Goal: Information Seeking & Learning: Find specific fact

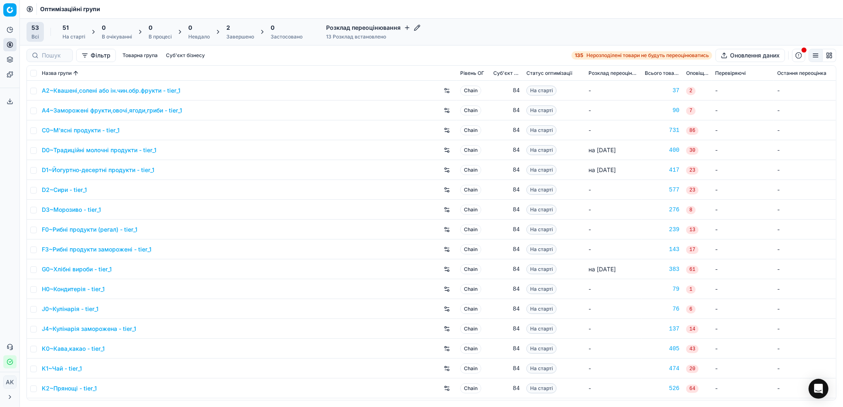
click at [45, 61] on div at bounding box center [49, 55] width 46 height 13
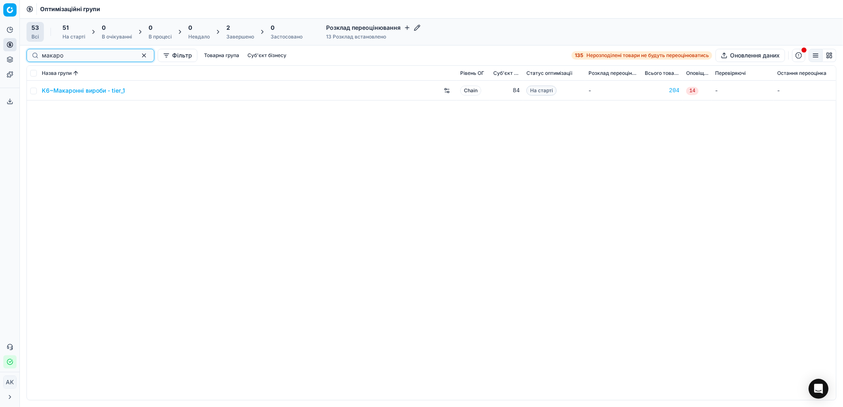
type input "макаро"
click at [32, 90] on input "checkbox" at bounding box center [33, 91] width 7 height 7
checkbox input "true"
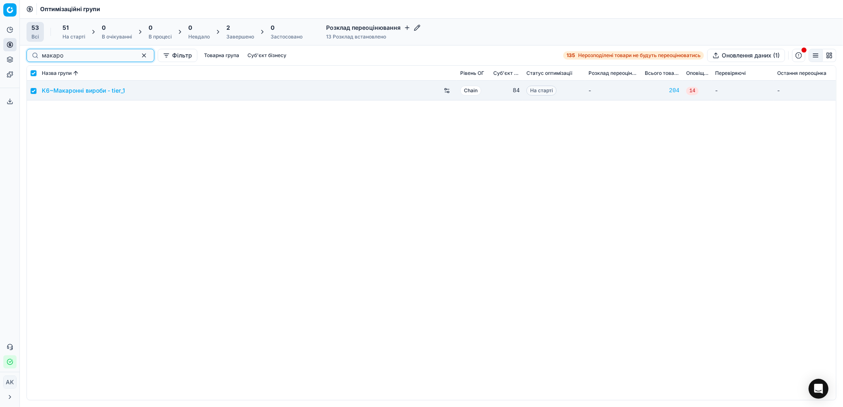
click at [139, 57] on button "button" at bounding box center [144, 55] width 10 height 10
checkbox input "false"
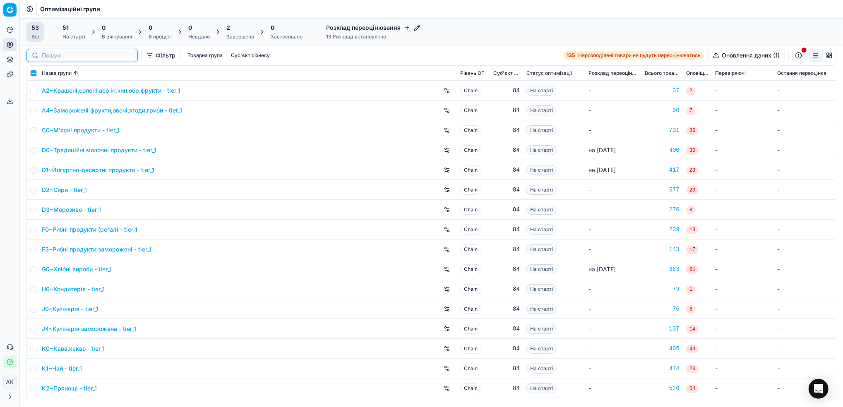
click at [46, 55] on input at bounding box center [87, 55] width 91 height 8
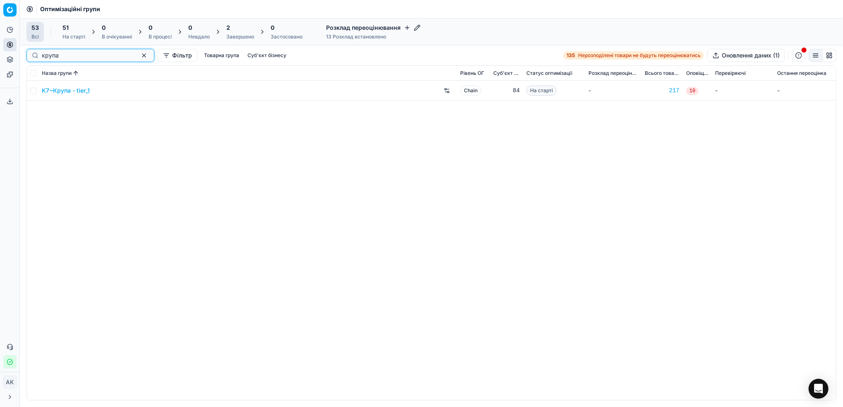
type input "крупа"
click at [32, 95] on td at bounding box center [33, 91] width 12 height 20
click at [34, 88] on input "checkbox" at bounding box center [33, 91] width 7 height 7
checkbox input "true"
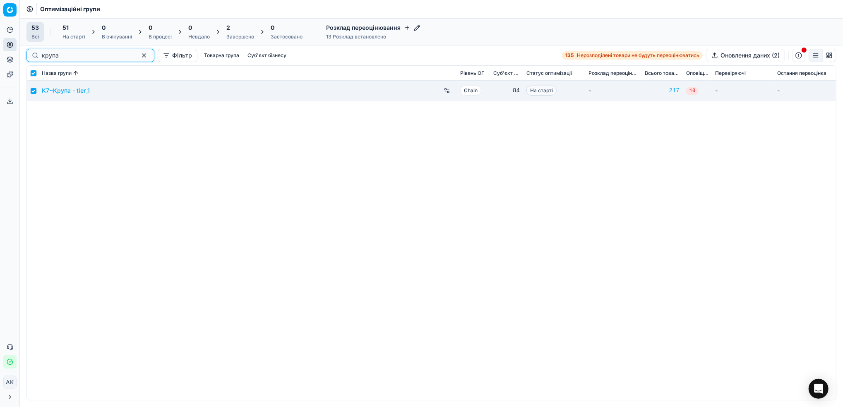
click at [139, 56] on button "button" at bounding box center [144, 55] width 10 height 10
checkbox input "false"
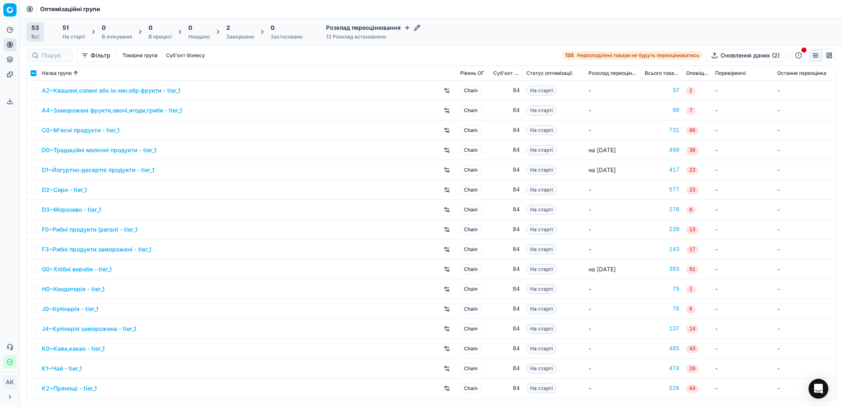
click at [78, 34] on div "На старті" at bounding box center [73, 37] width 23 height 7
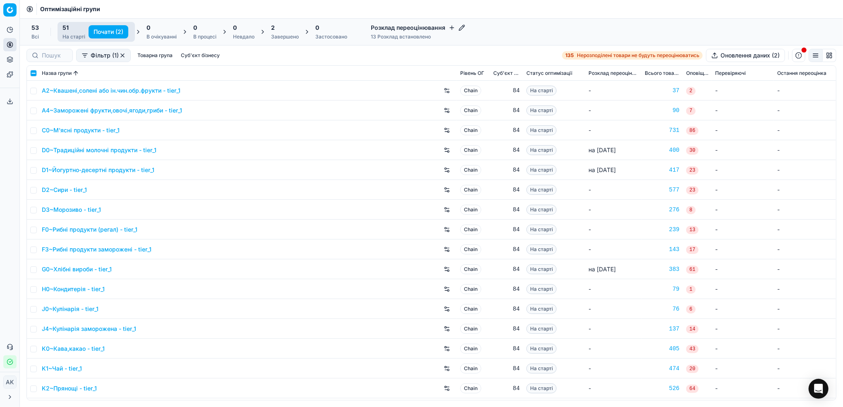
click at [107, 31] on button "Почати (2)" at bounding box center [109, 31] width 40 height 13
checkbox input "false"
click at [151, 375] on icon "Close toast" at bounding box center [150, 373] width 3 height 3
click at [285, 32] on div "4 Завершено" at bounding box center [286, 32] width 28 height 17
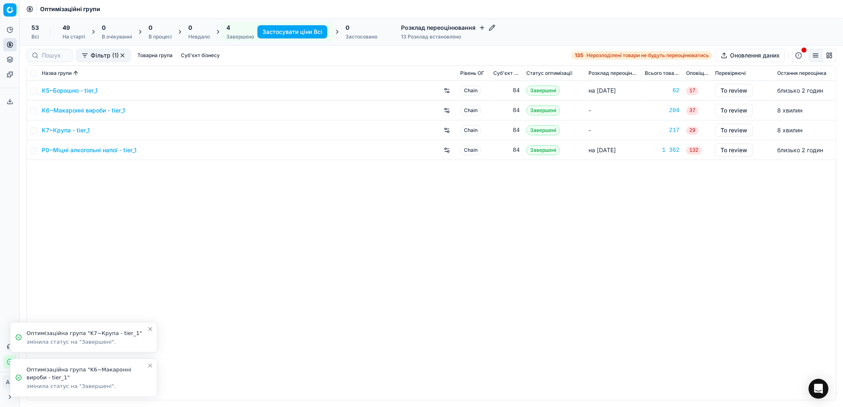
click at [151, 365] on icon "Close toast" at bounding box center [150, 366] width 7 height 7
click at [152, 371] on icon "Close toast" at bounding box center [150, 373] width 7 height 7
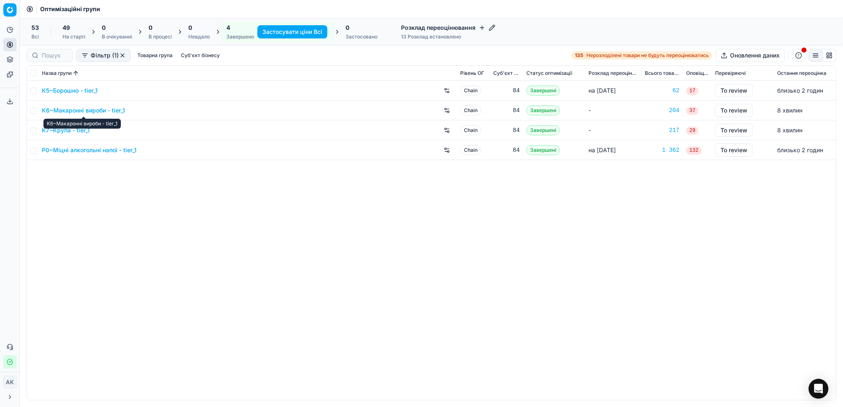
click at [79, 108] on link "K6~Макаронні вироби - tier_1" at bounding box center [83, 110] width 83 height 8
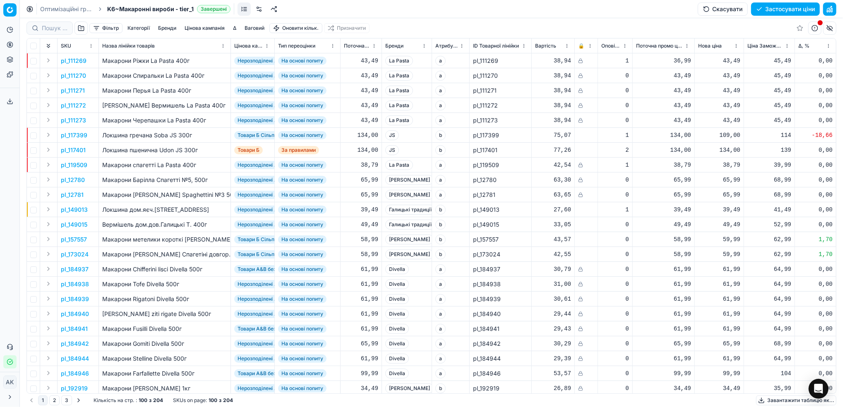
click at [107, 26] on button "Фільтр" at bounding box center [105, 28] width 33 height 10
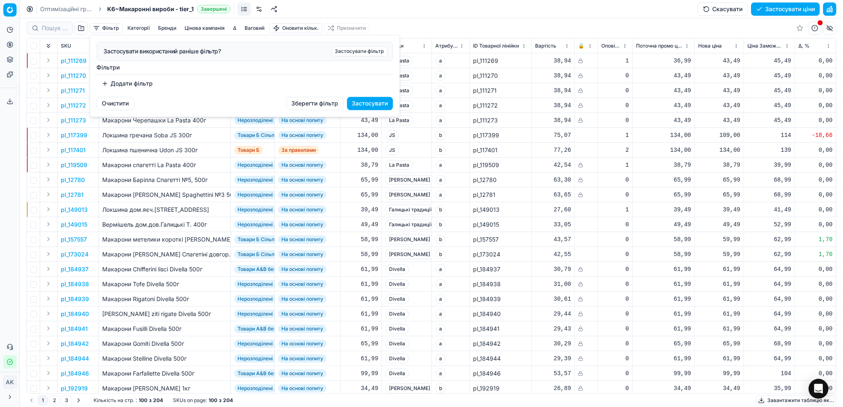
click at [110, 84] on button "Додати фільтр" at bounding box center [127, 83] width 61 height 13
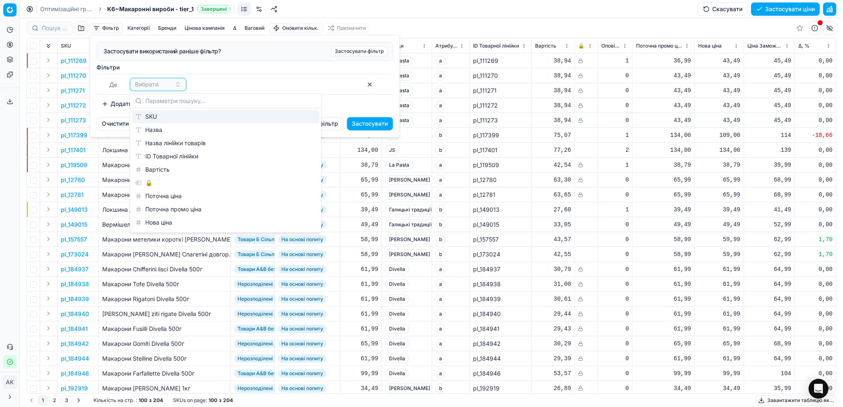
click at [158, 120] on div "SKU" at bounding box center [225, 116] width 187 height 13
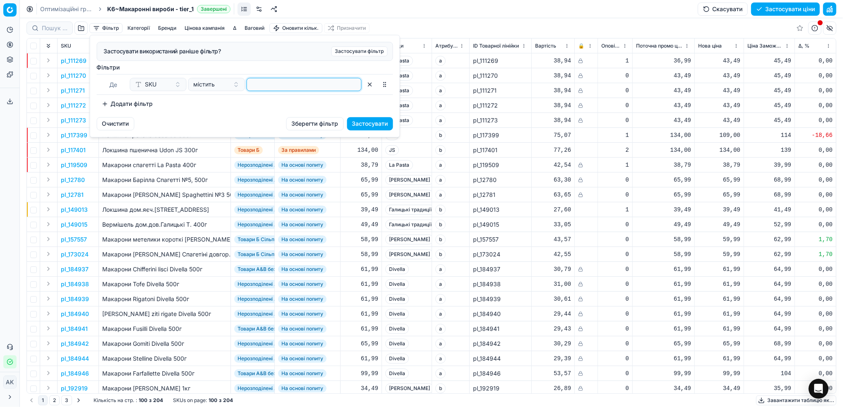
click at [295, 88] on input at bounding box center [304, 84] width 108 height 12
click at [372, 124] on button "Застосувати" at bounding box center [370, 123] width 46 height 13
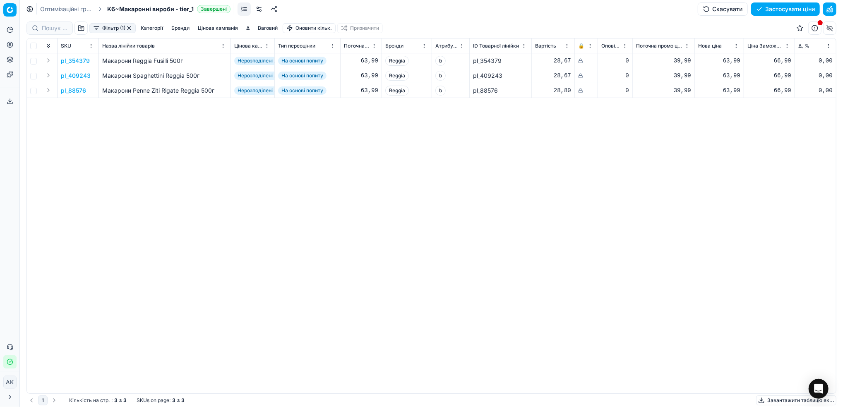
click at [74, 60] on p "pl_354379" at bounding box center [75, 61] width 29 height 8
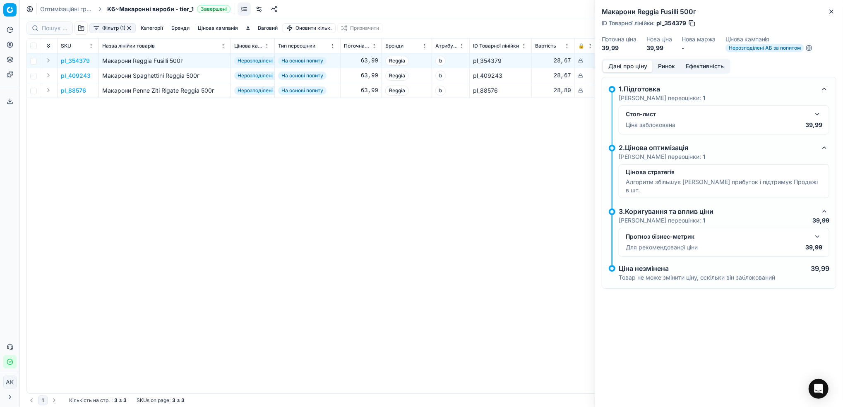
click at [818, 115] on button "button" at bounding box center [817, 114] width 10 height 10
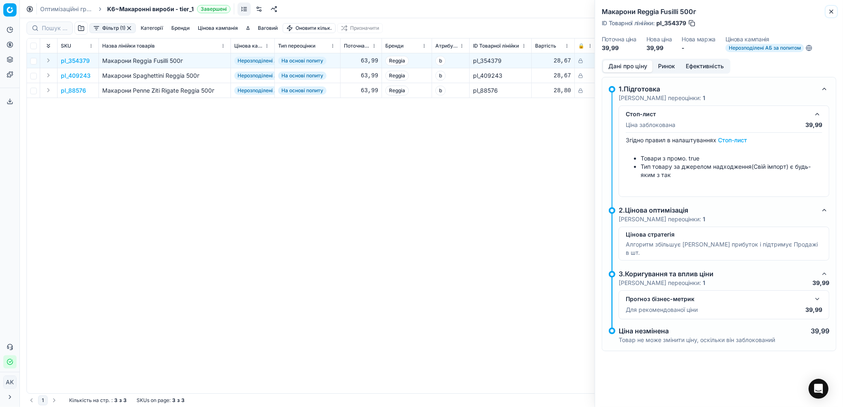
click at [832, 10] on icon "button" at bounding box center [831, 11] width 7 height 7
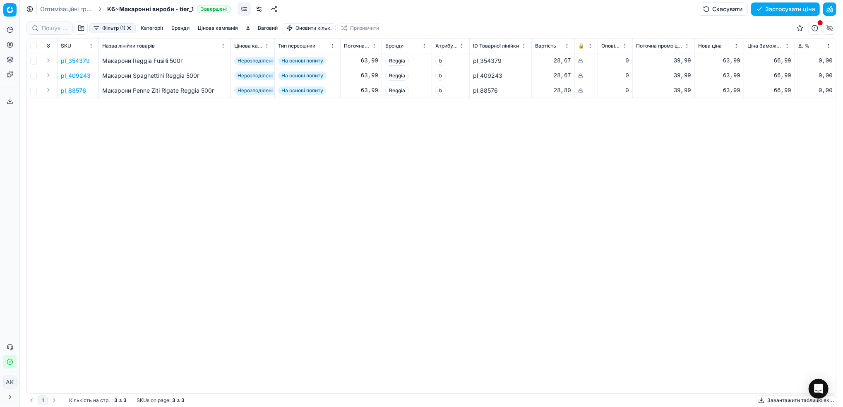
click at [71, 59] on p "pl_354379" at bounding box center [75, 61] width 29 height 8
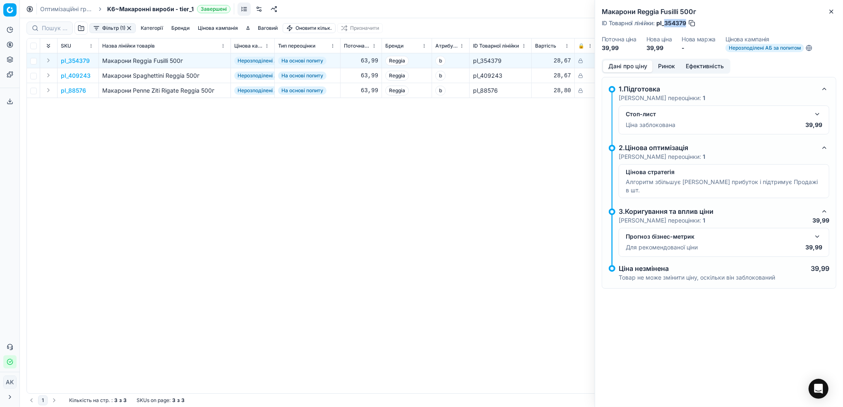
drag, startPoint x: 687, startPoint y: 24, endPoint x: 665, endPoint y: 26, distance: 22.0
click at [665, 26] on div "ID Товарної лінійки : pl_354379" at bounding box center [649, 23] width 94 height 8
copy span "354379"
click at [74, 76] on p "pl_409243" at bounding box center [76, 76] width 30 height 8
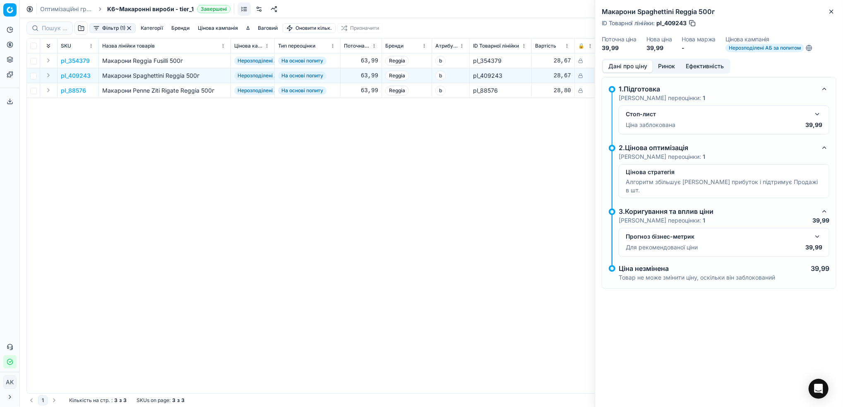
click at [817, 115] on button "button" at bounding box center [817, 114] width 10 height 10
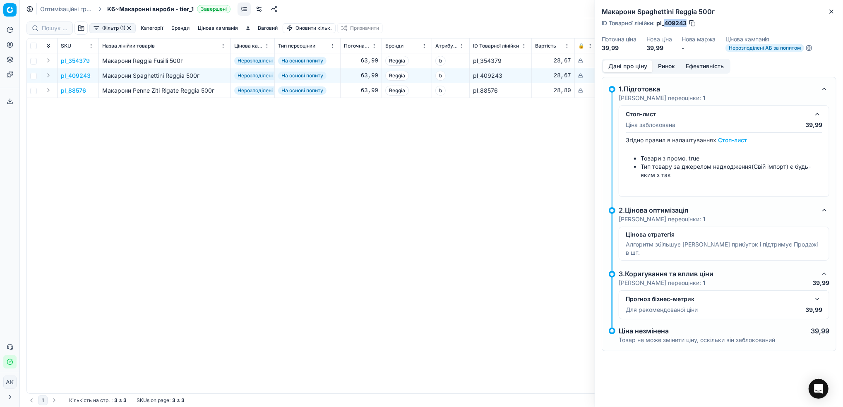
drag, startPoint x: 686, startPoint y: 25, endPoint x: 665, endPoint y: 26, distance: 20.3
click at [665, 26] on span "pl_409243" at bounding box center [671, 23] width 30 height 8
copy span "409243"
drag, startPoint x: 591, startPoint y: 158, endPoint x: 586, endPoint y: 162, distance: 7.0
click at [589, 161] on div "pl_354379 Макарони Reggia Fusilli 500г Нерозподілені АБ за попитом На основі по…" at bounding box center [431, 223] width 809 height 340
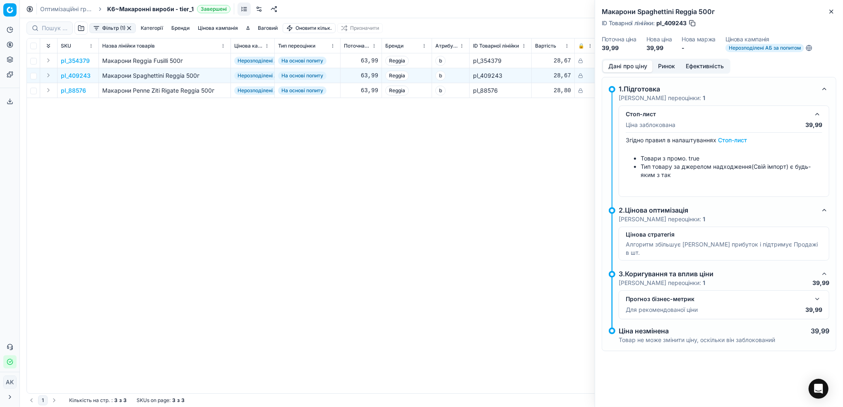
click at [552, 154] on div "pl_354379 Макарони Reggia Fusilli 500г Нерозподілені АБ за попитом На основі по…" at bounding box center [431, 223] width 809 height 340
click at [830, 12] on icon "button" at bounding box center [831, 11] width 7 height 7
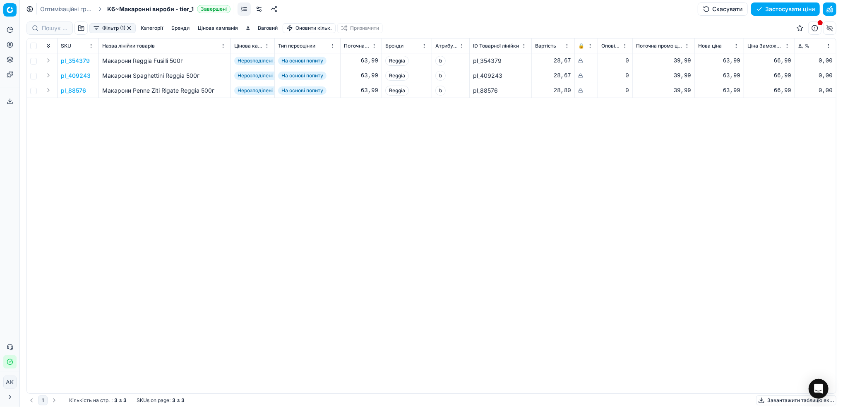
click at [129, 31] on button "Фільтр (1)" at bounding box center [112, 28] width 46 height 10
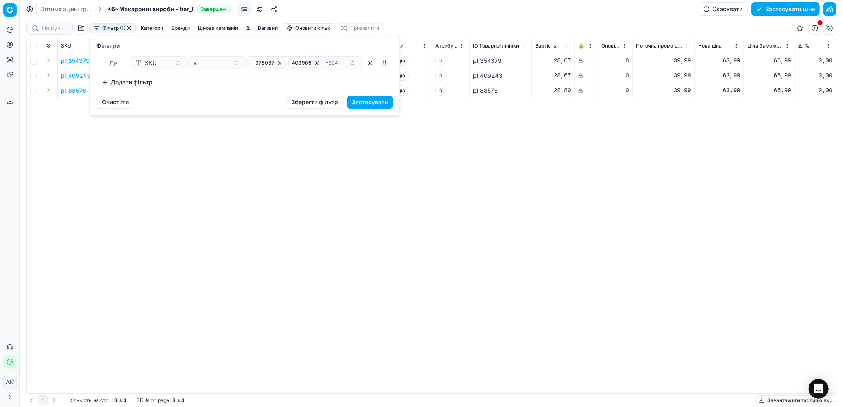
click at [125, 104] on button "Очистити" at bounding box center [116, 102] width 38 height 13
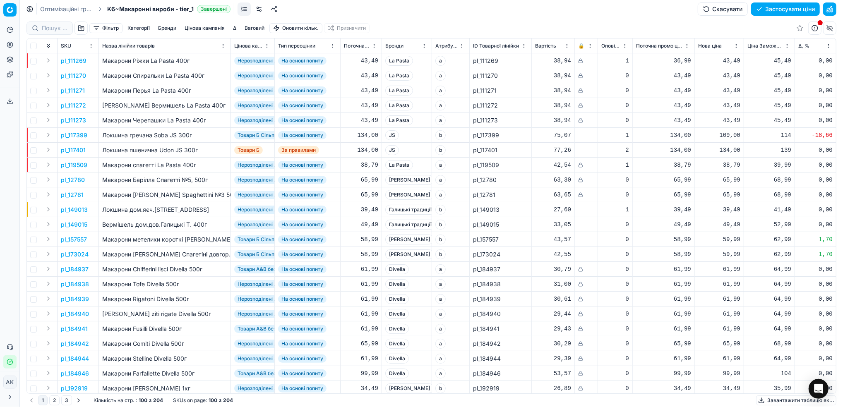
click at [57, 8] on link "Оптимізаційні групи" at bounding box center [66, 9] width 53 height 8
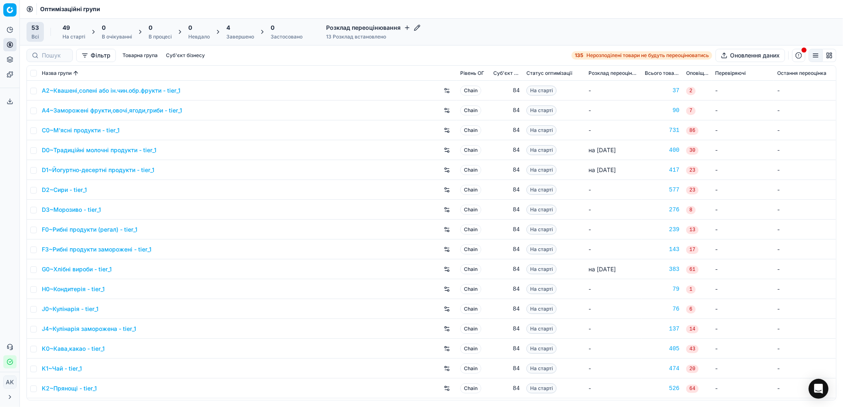
click at [237, 32] on div "4 Завершено" at bounding box center [240, 32] width 28 height 17
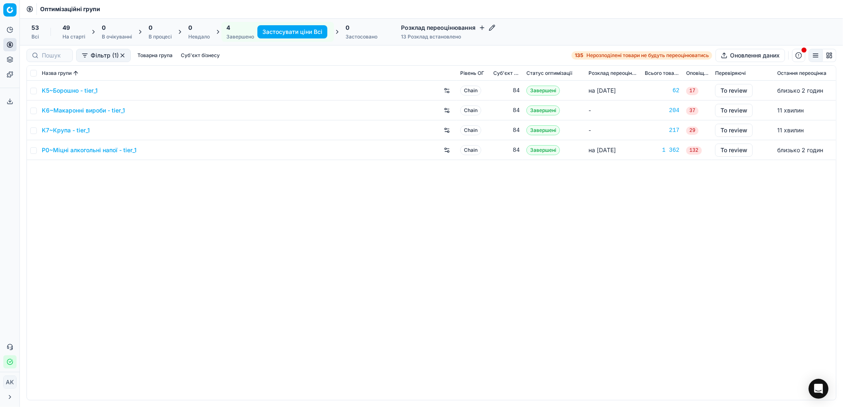
click at [65, 131] on link "K7~Крупа - tier_1" at bounding box center [66, 130] width 48 height 8
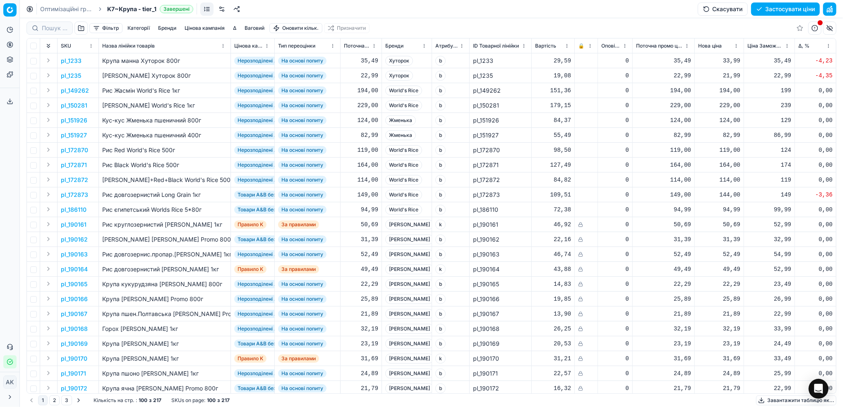
click at [107, 31] on button "Фільтр" at bounding box center [105, 28] width 33 height 10
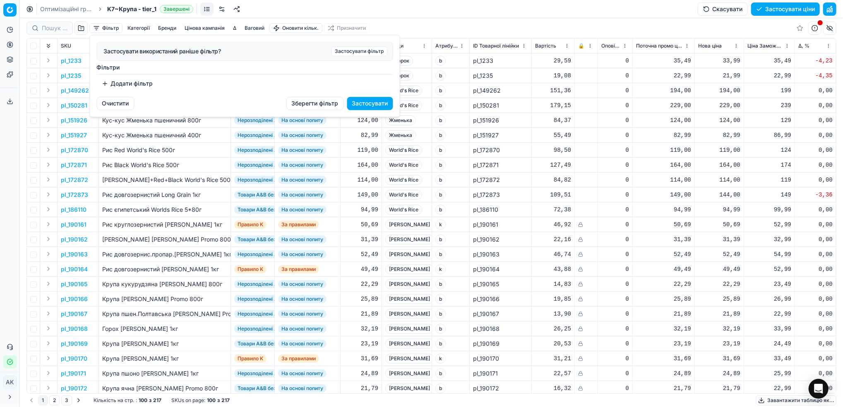
click at [123, 82] on button "Додати фільтр" at bounding box center [127, 83] width 61 height 13
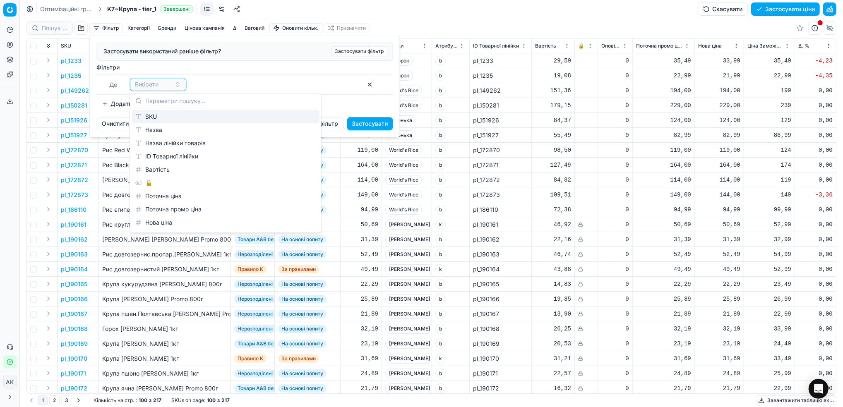
click at [161, 120] on div "SKU" at bounding box center [225, 116] width 187 height 13
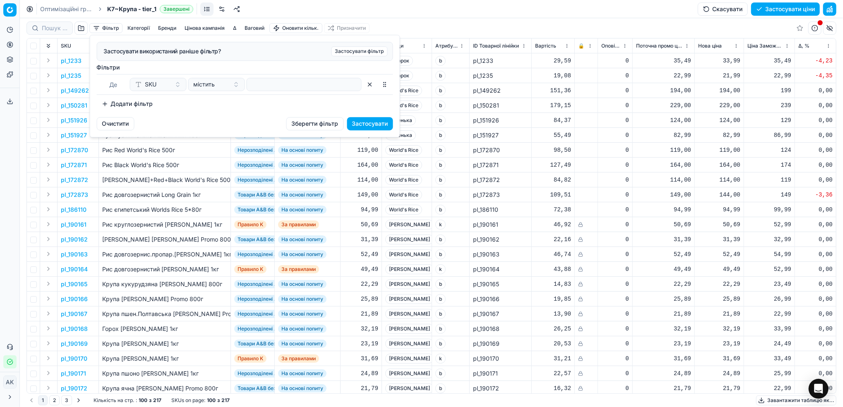
click at [293, 91] on div "Де SKU містить" at bounding box center [245, 84] width 296 height 21
click at [277, 81] on input at bounding box center [304, 84] width 108 height 12
click at [364, 121] on button "Застосувати" at bounding box center [370, 123] width 46 height 13
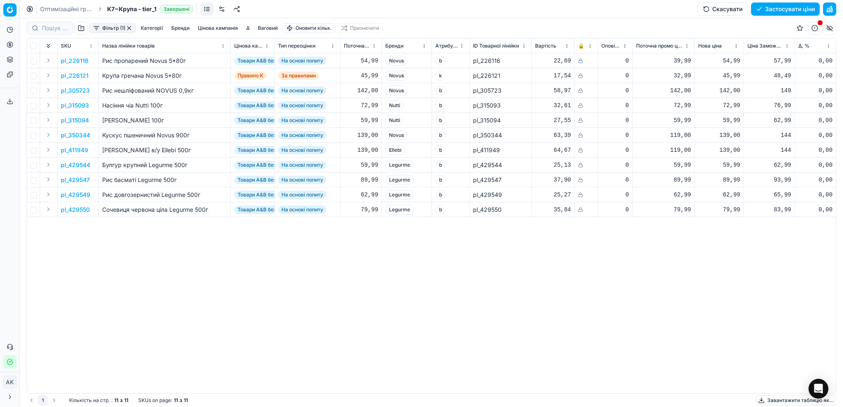
click at [71, 61] on p "pl_226116" at bounding box center [75, 61] width 28 height 8
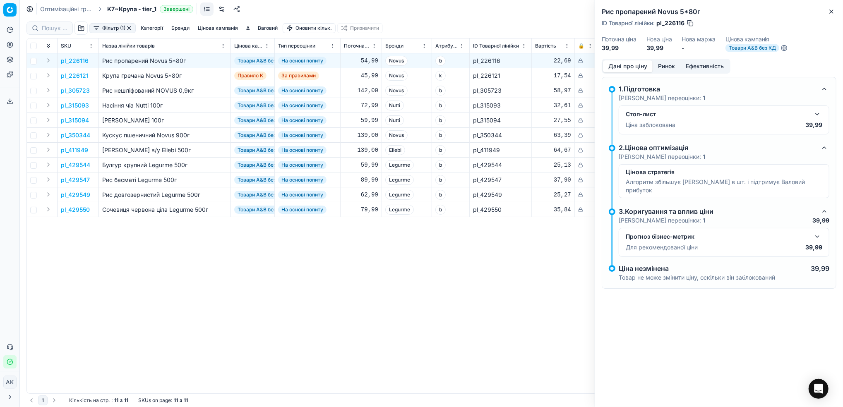
click at [821, 114] on button "button" at bounding box center [817, 114] width 10 height 10
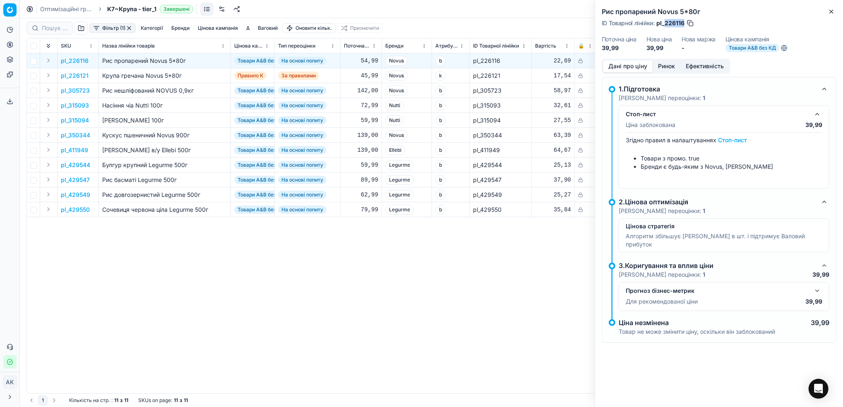
drag, startPoint x: 685, startPoint y: 22, endPoint x: 665, endPoint y: 24, distance: 20.0
click at [665, 24] on div "ID Товарної лінійки : pl_226116" at bounding box center [648, 23] width 93 height 8
copy span "226116"
click at [70, 183] on p "pl_429547" at bounding box center [75, 180] width 29 height 8
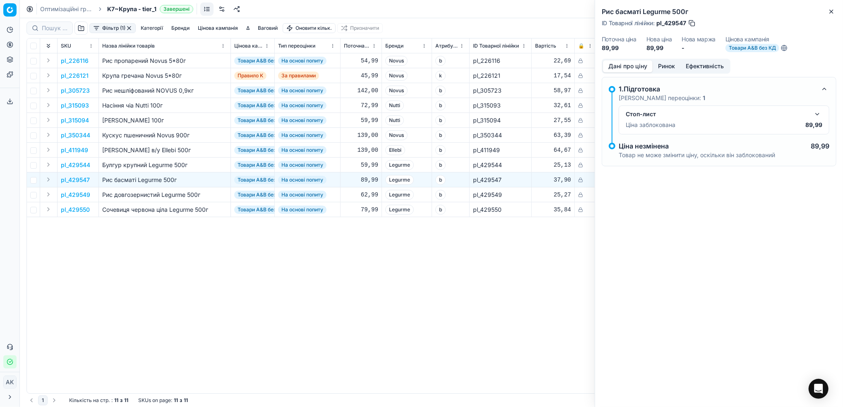
click at [816, 113] on button "button" at bounding box center [817, 114] width 10 height 10
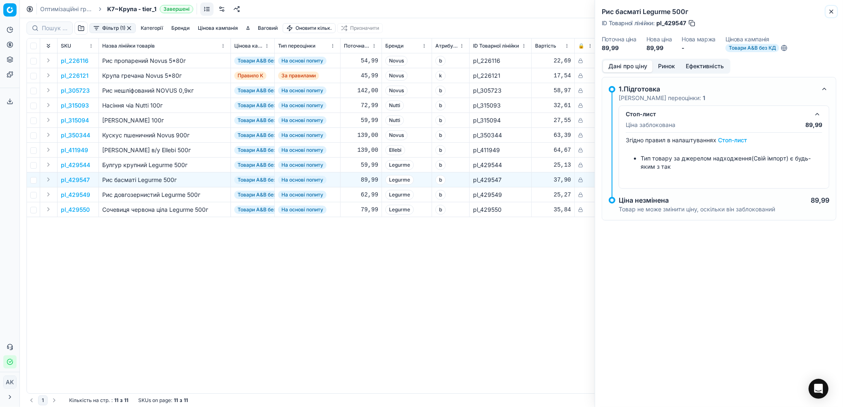
click at [831, 13] on icon "button" at bounding box center [831, 11] width 7 height 7
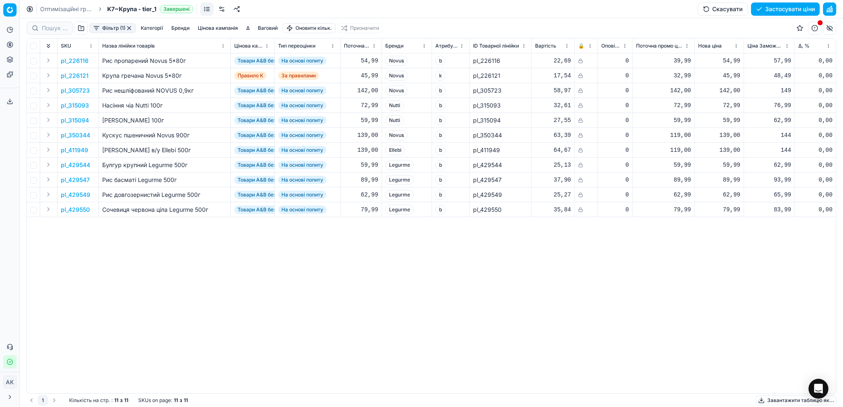
click at [130, 28] on button "button" at bounding box center [129, 28] width 7 height 7
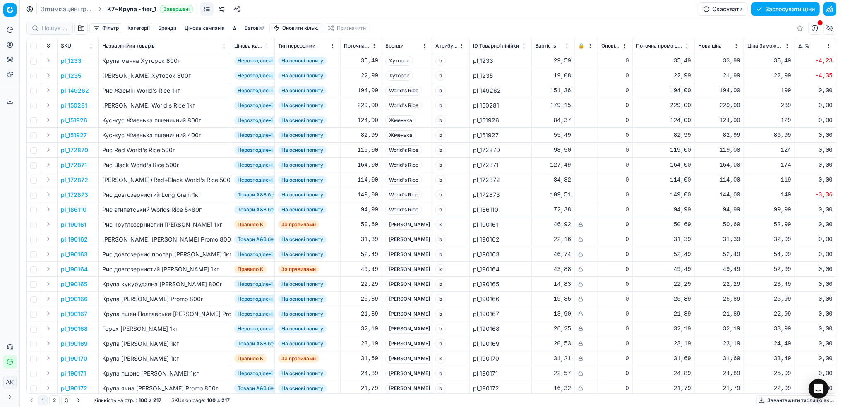
click at [54, 12] on link "Оптимізаційні групи" at bounding box center [66, 9] width 53 height 8
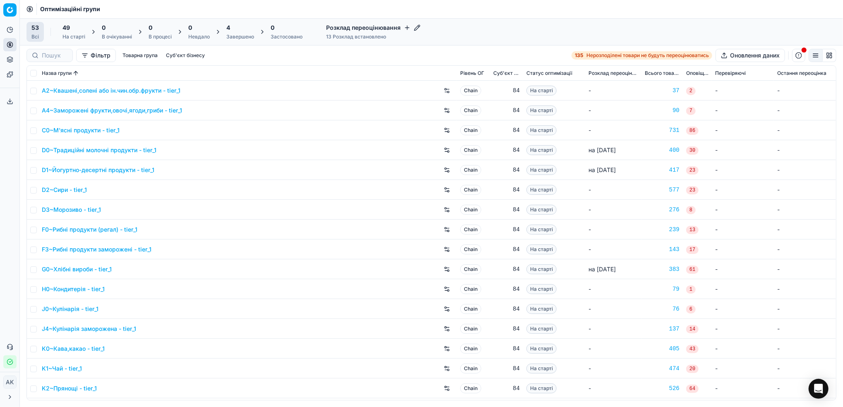
click at [240, 39] on div "Завершено" at bounding box center [240, 37] width 28 height 7
